Goal: Task Accomplishment & Management: Manage account settings

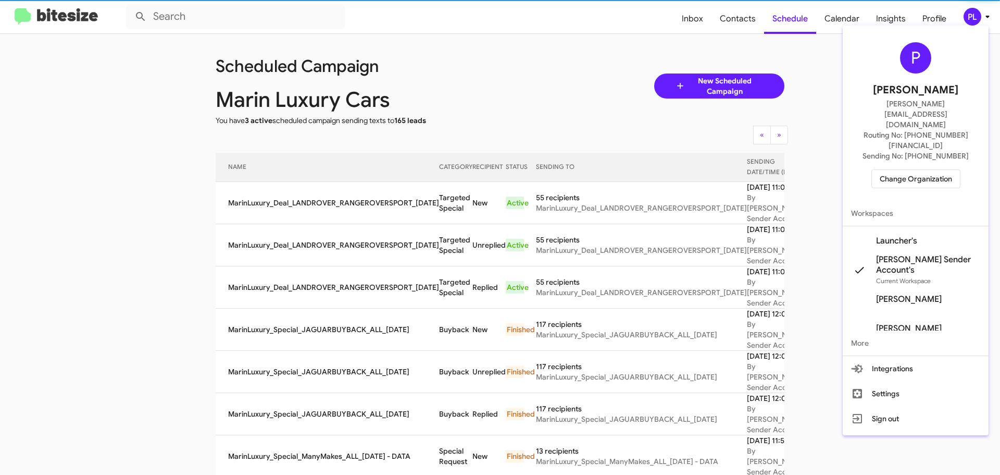
scroll to position [104, 0]
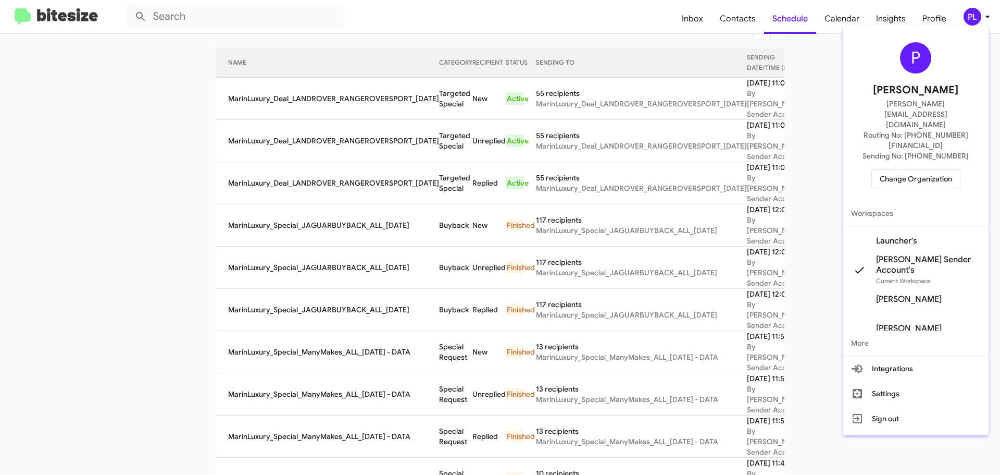
click at [898, 170] on span "Change Organization" at bounding box center [916, 179] width 72 height 18
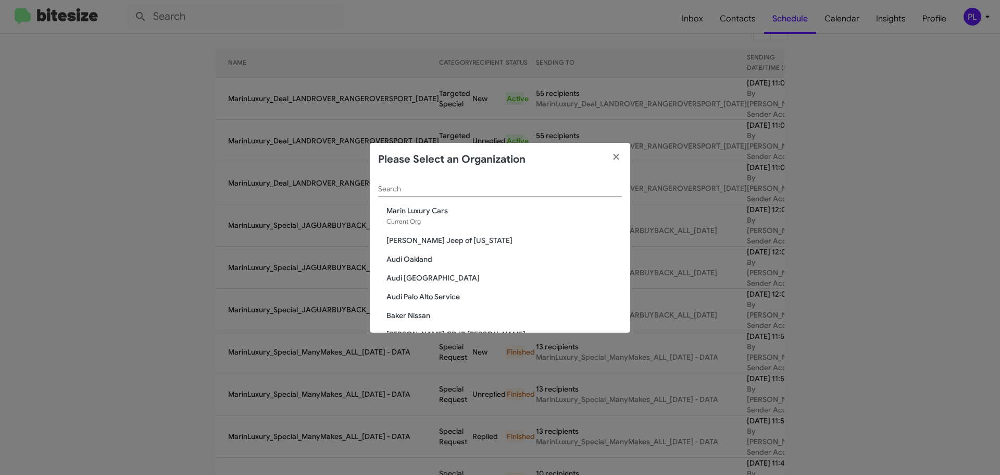
click at [529, 191] on input "Search" at bounding box center [500, 189] width 244 height 8
click at [429, 189] on input "Search" at bounding box center [500, 189] width 244 height 8
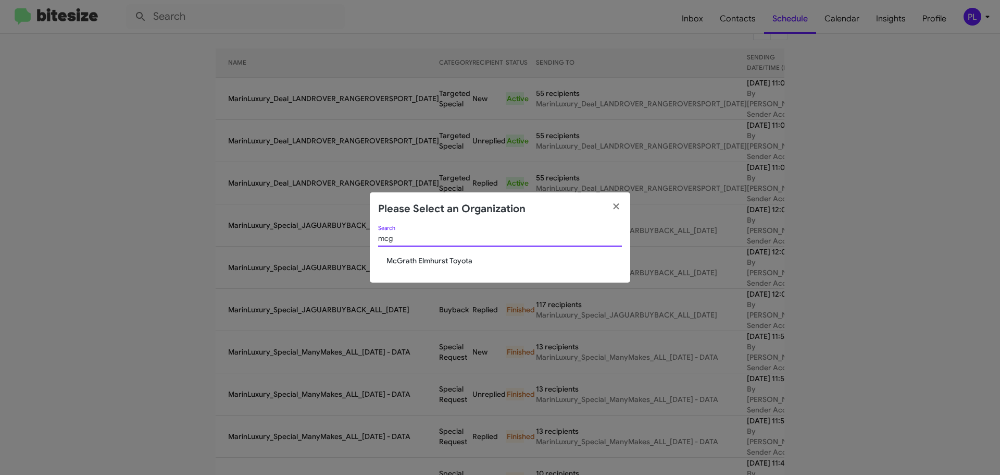
type input "mcg"
click at [445, 262] on span "McGrath Elmhurst Toyota" at bounding box center [504, 260] width 235 height 10
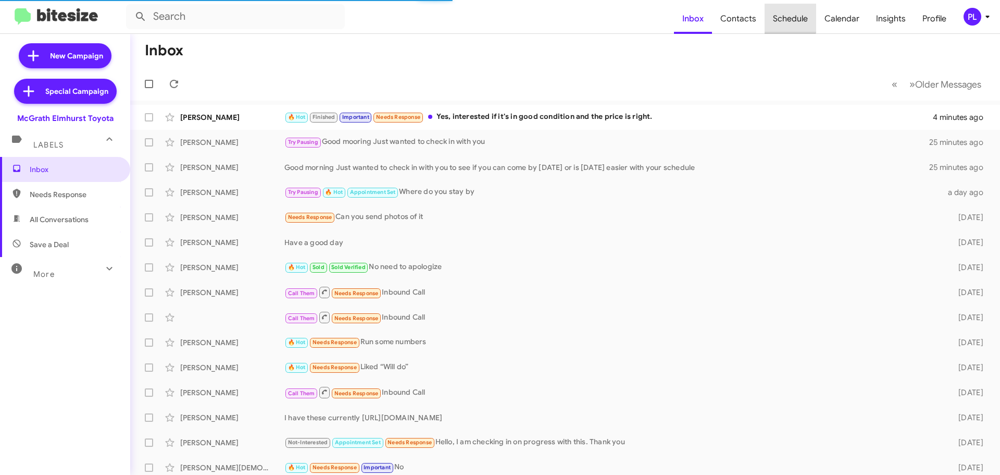
click at [780, 18] on span "Schedule" at bounding box center [791, 19] width 52 height 30
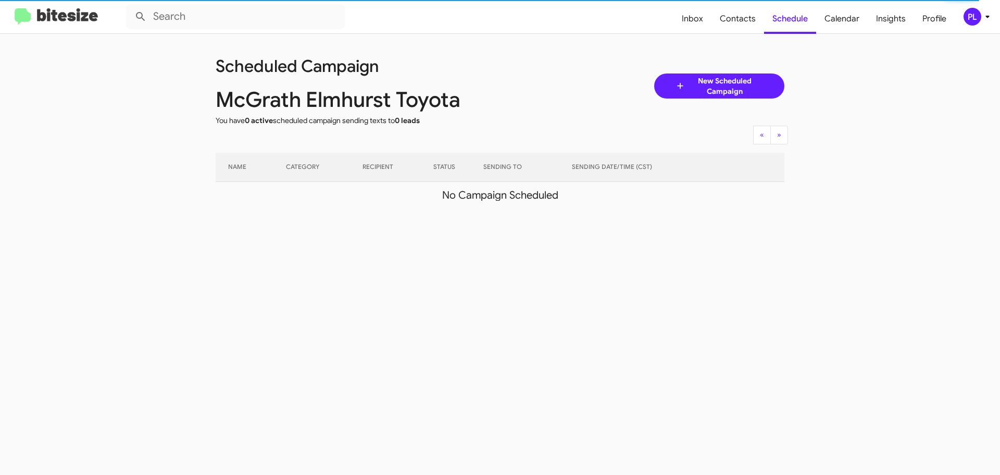
click at [987, 14] on icon at bounding box center [988, 16] width 13 height 13
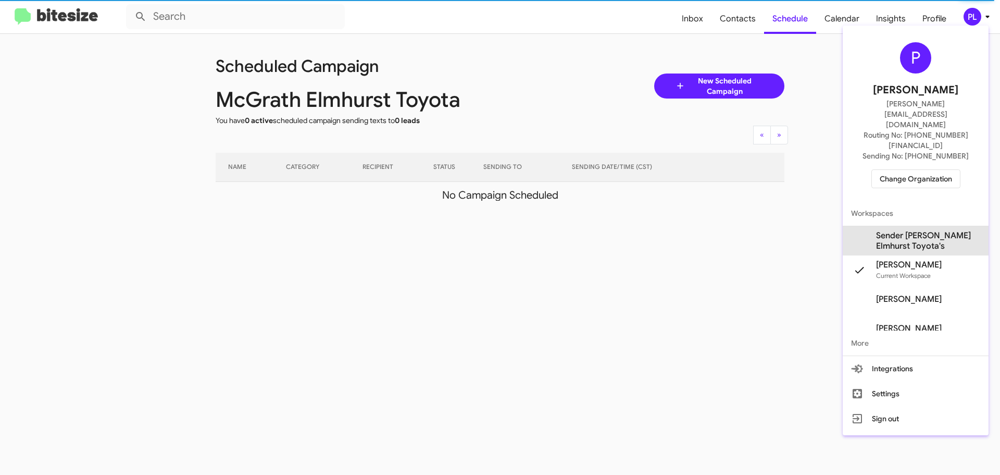
click at [944, 230] on span "Sender McGrath Elmhurst Toyota's" at bounding box center [928, 240] width 104 height 21
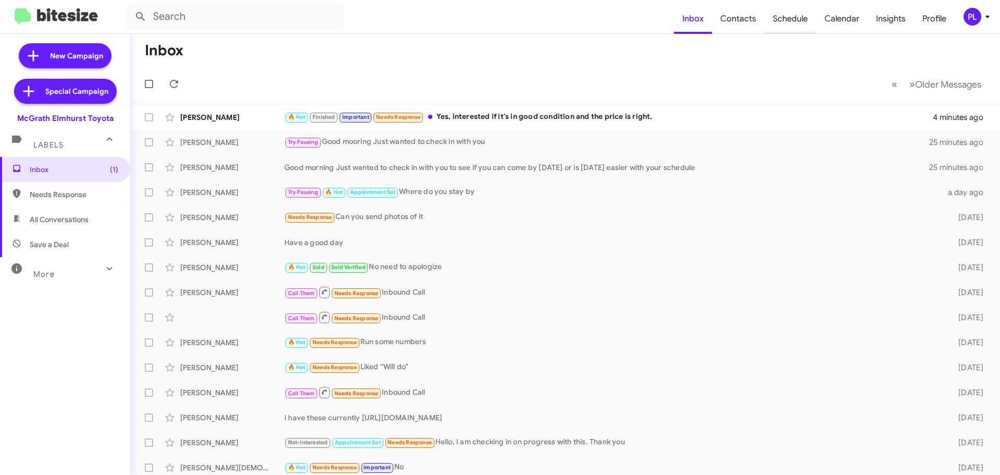
click at [795, 16] on span "Schedule" at bounding box center [791, 19] width 52 height 30
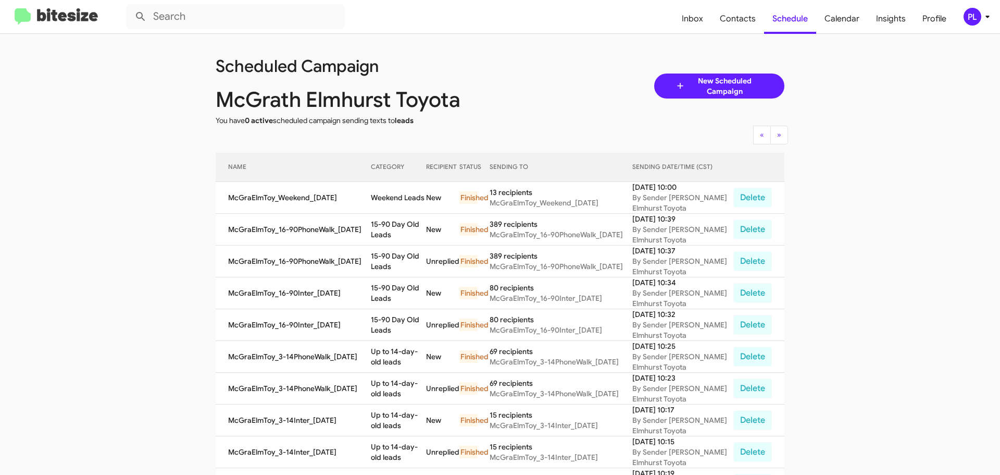
click at [978, 18] on div "PL" at bounding box center [973, 17] width 18 height 18
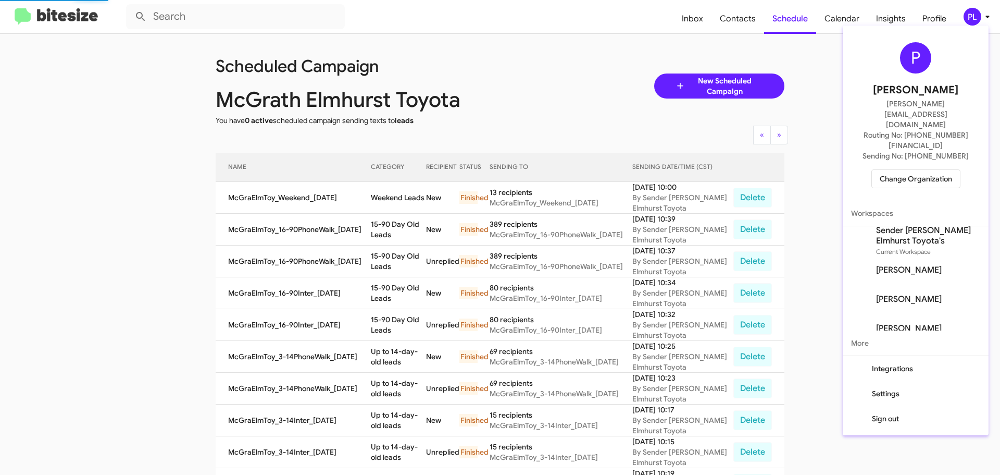
click at [920, 170] on span "Change Organization" at bounding box center [916, 179] width 72 height 18
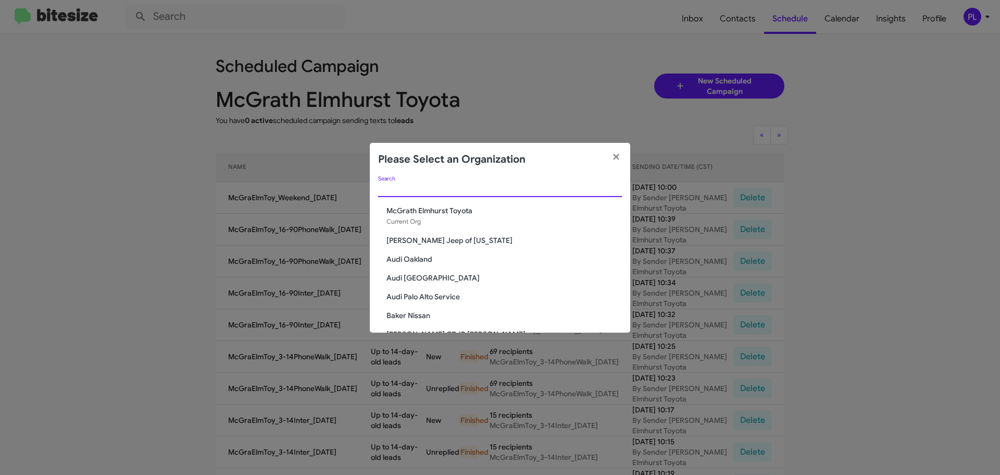
click at [474, 188] on input "Search" at bounding box center [500, 189] width 244 height 8
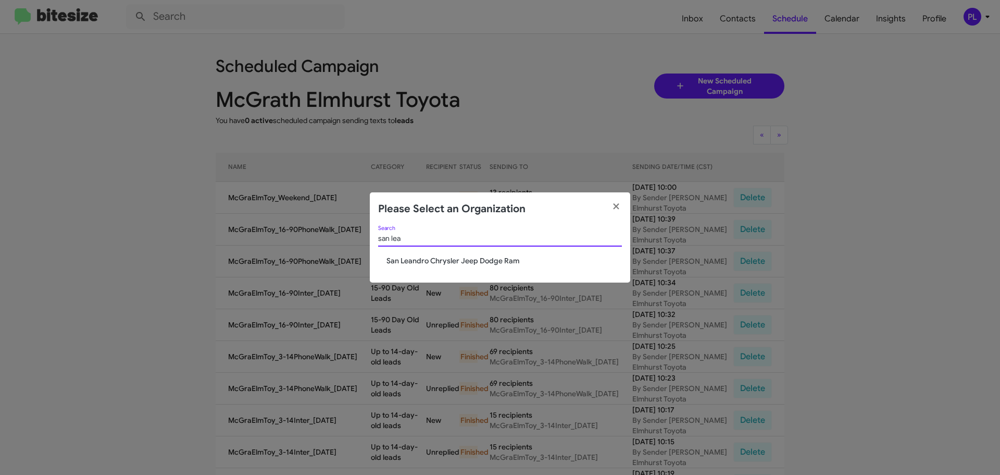
type input "san lea"
click at [442, 259] on span "San Leandro Chrysler Jeep Dodge Ram" at bounding box center [504, 260] width 235 height 10
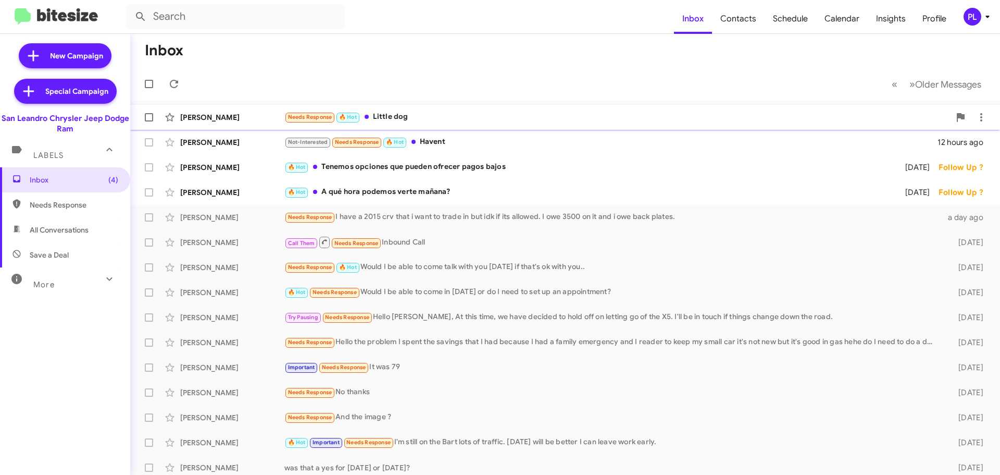
click at [435, 114] on div "Needs Response 🔥 Hot Little dog" at bounding box center [617, 117] width 666 height 12
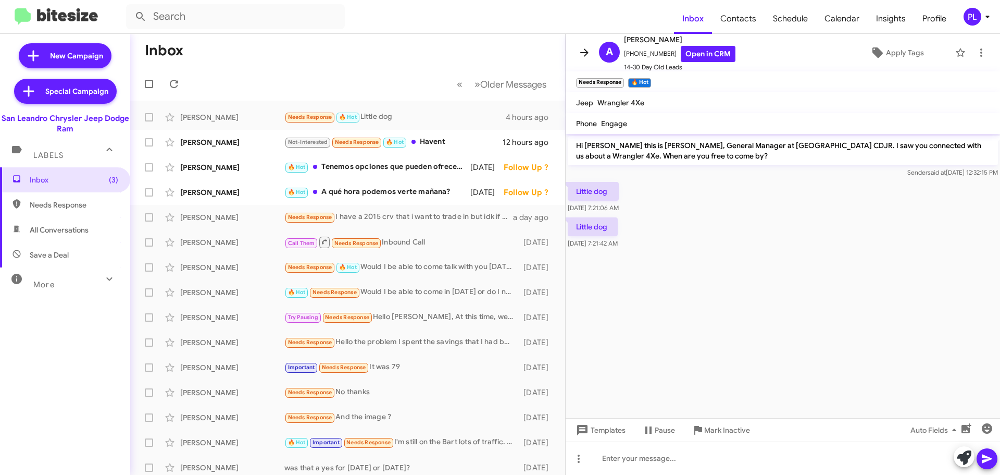
click at [584, 52] on icon at bounding box center [584, 52] width 8 height 8
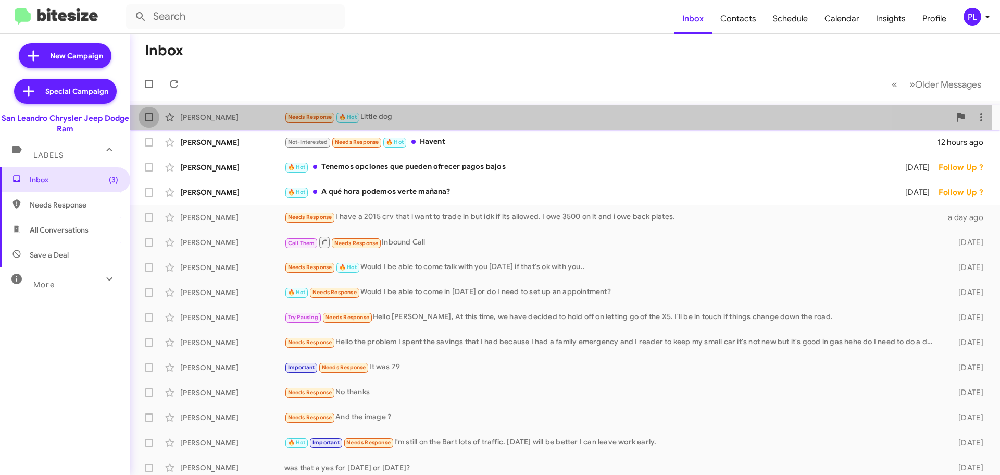
click at [148, 111] on label at bounding box center [149, 117] width 21 height 21
click at [148, 121] on input "checkbox" at bounding box center [148, 121] width 1 height 1
checkbox input "true"
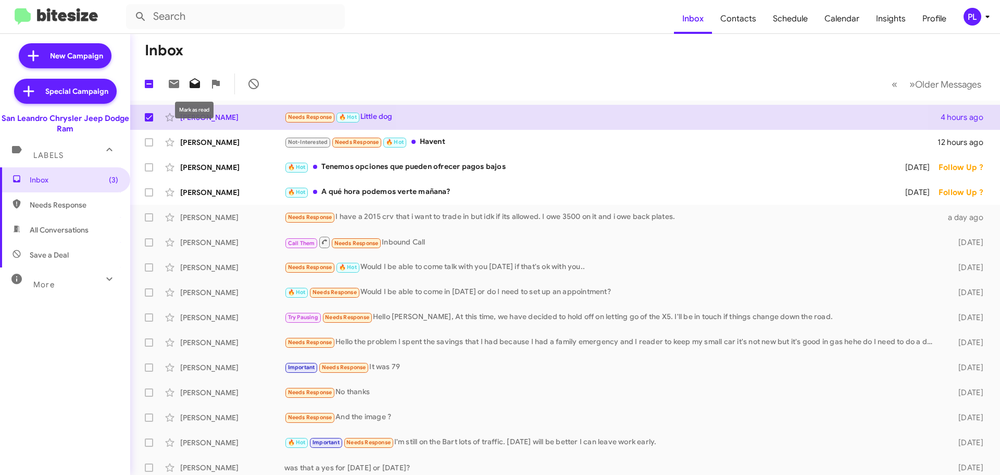
click at [196, 83] on icon at bounding box center [195, 84] width 13 height 13
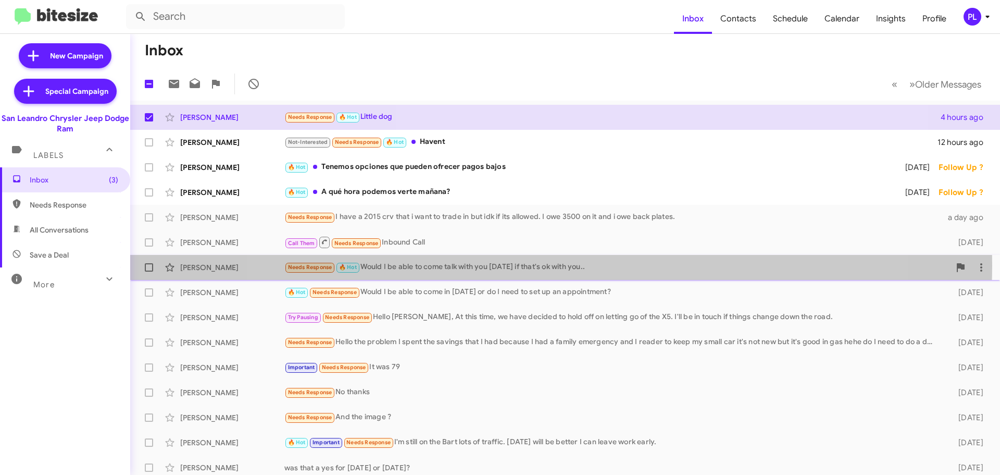
click at [553, 265] on div "Needs Response 🔥 Hot Would I be able to come talk with you [DATE] if that's ok …" at bounding box center [617, 267] width 666 height 12
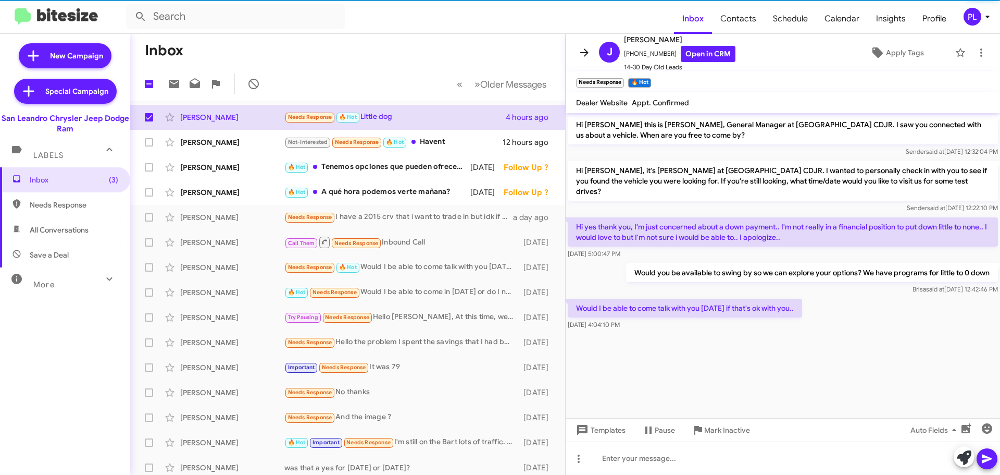
click at [586, 54] on icon at bounding box center [584, 52] width 13 height 13
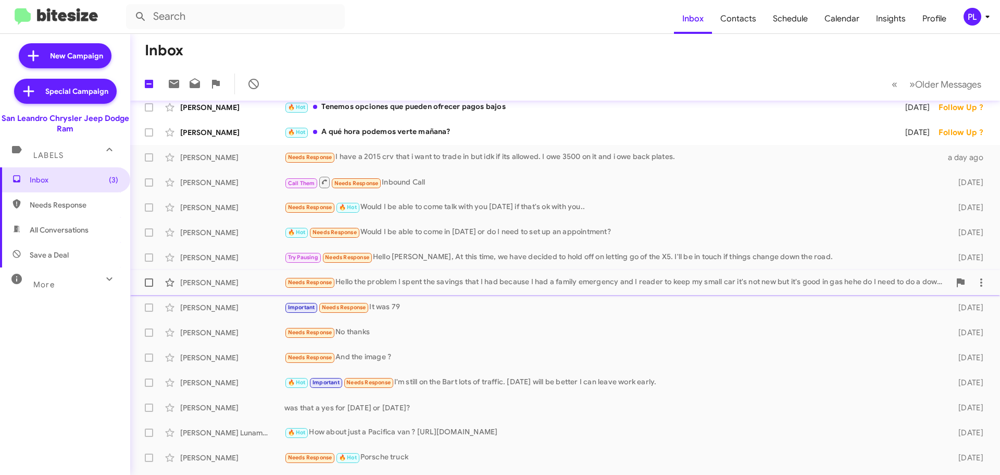
scroll to position [130, 0]
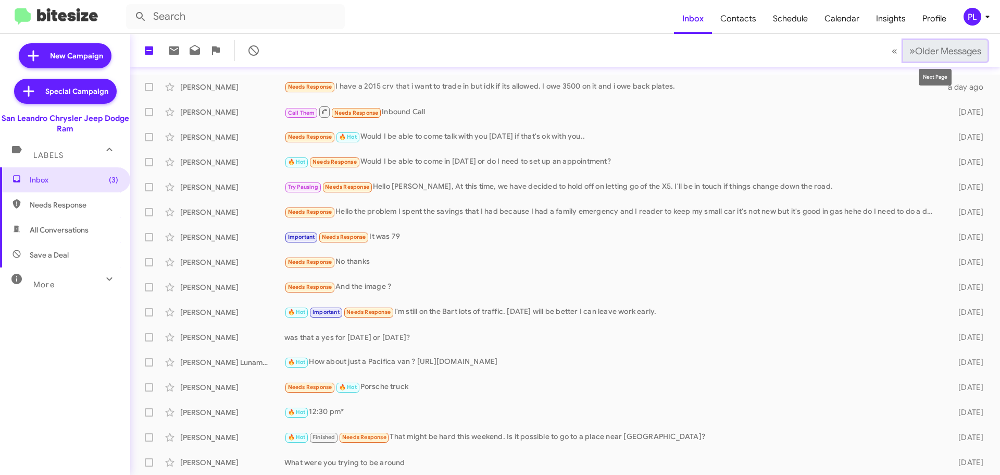
click at [934, 46] on span "Older Messages" at bounding box center [948, 50] width 66 height 11
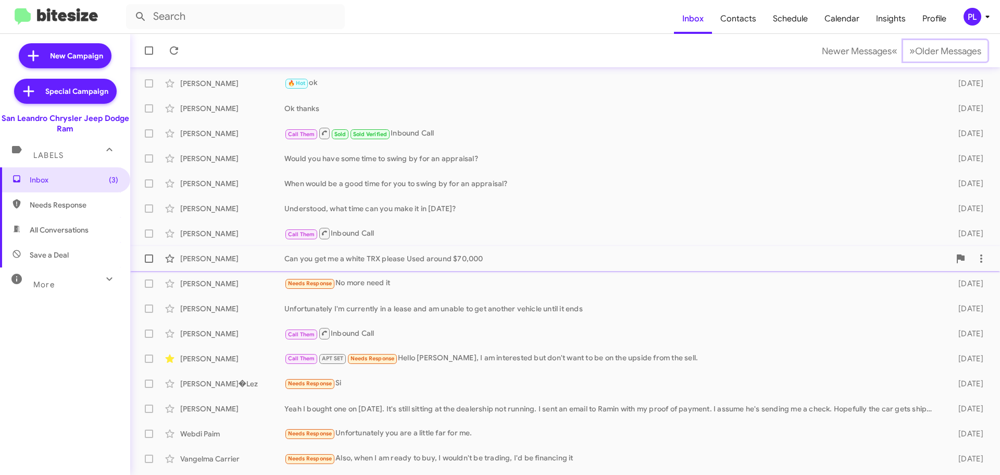
scroll to position [130, 0]
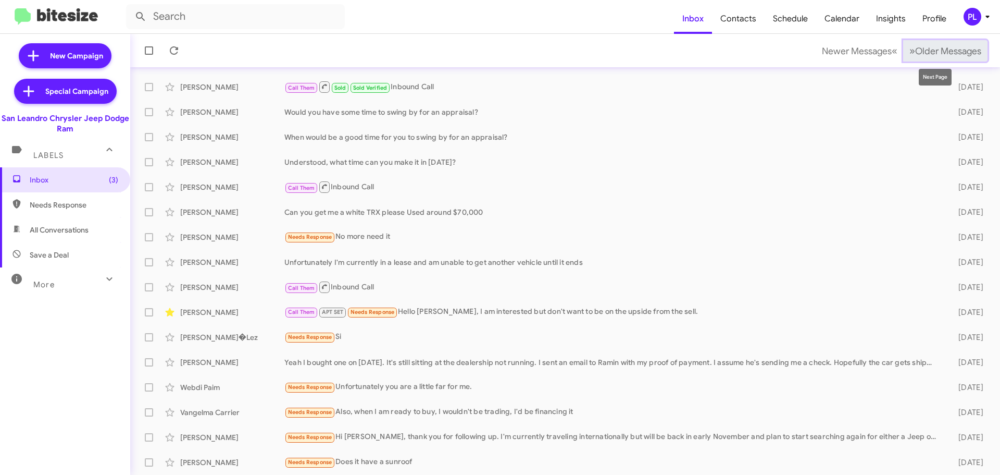
click at [954, 48] on span "Older Messages" at bounding box center [948, 50] width 66 height 11
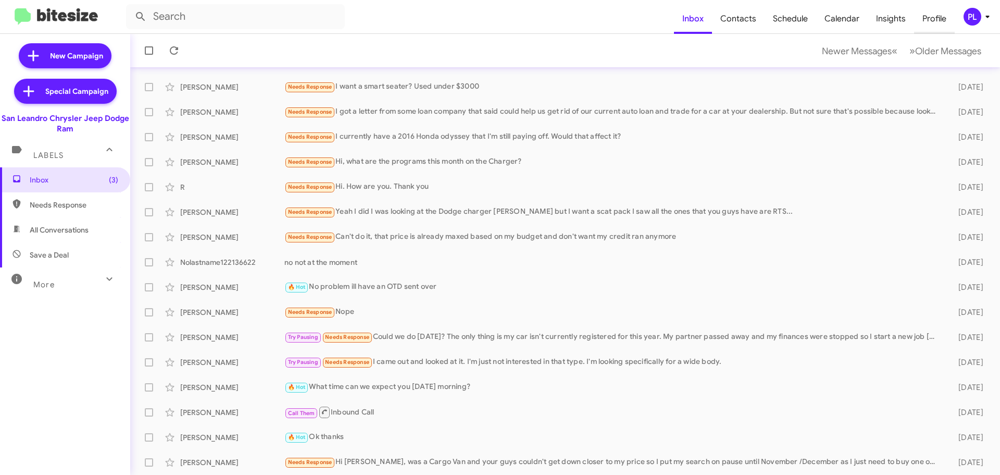
click at [933, 21] on span "Profile" at bounding box center [934, 19] width 41 height 30
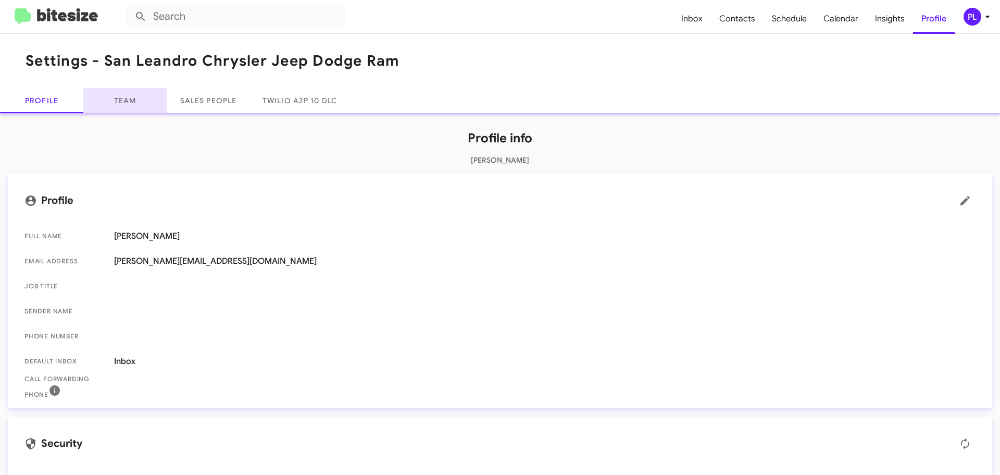
click at [141, 104] on link "Team" at bounding box center [124, 100] width 83 height 25
